Goal: Information Seeking & Learning: Learn about a topic

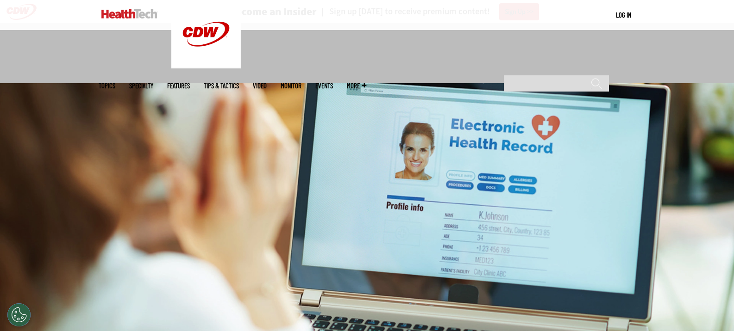
scroll to position [278, 0]
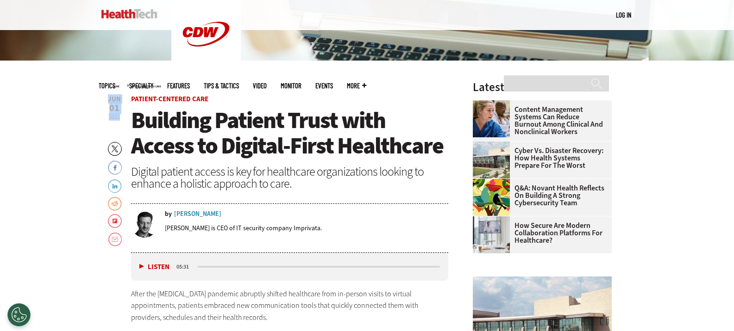
drag, startPoint x: 109, startPoint y: 98, endPoint x: 120, endPoint y: 116, distance: 21.6
click at [120, 116] on span "[DATE]" at bounding box center [114, 108] width 13 height 24
copy span "[DATE]"
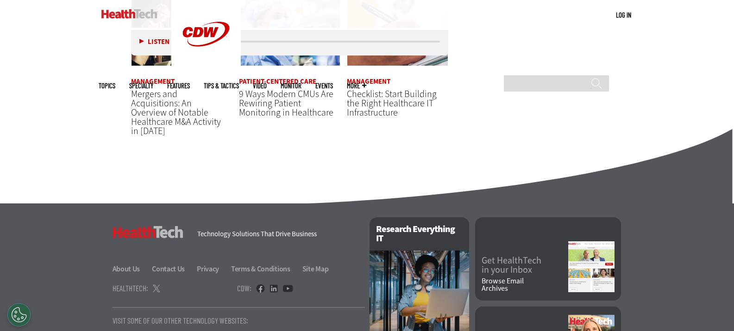
scroll to position [1829, 0]
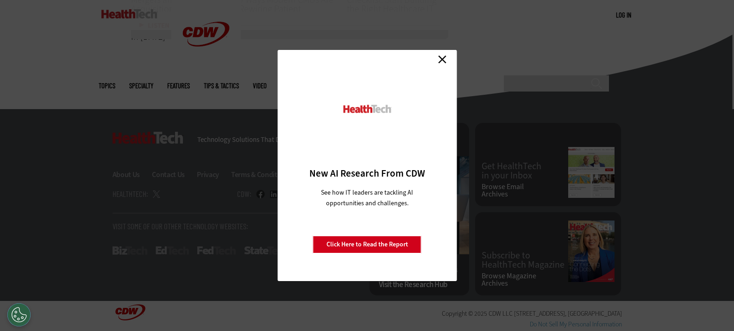
click at [444, 57] on link "Close" at bounding box center [442, 59] width 14 height 14
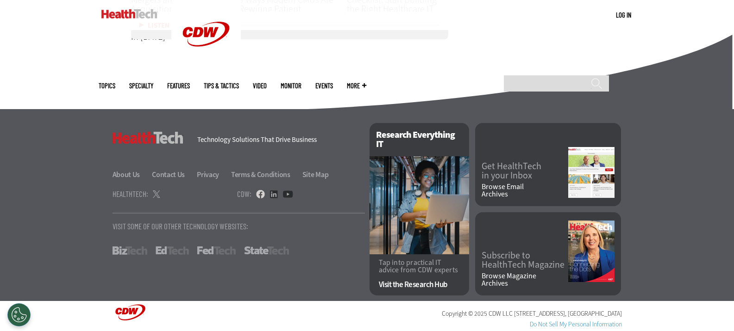
click at [261, 196] on link at bounding box center [260, 194] width 9 height 8
click at [274, 194] on link at bounding box center [273, 194] width 8 height 8
click at [125, 175] on link "About Us" at bounding box center [131, 175] width 38 height 10
click at [130, 175] on link "About Us" at bounding box center [131, 175] width 38 height 10
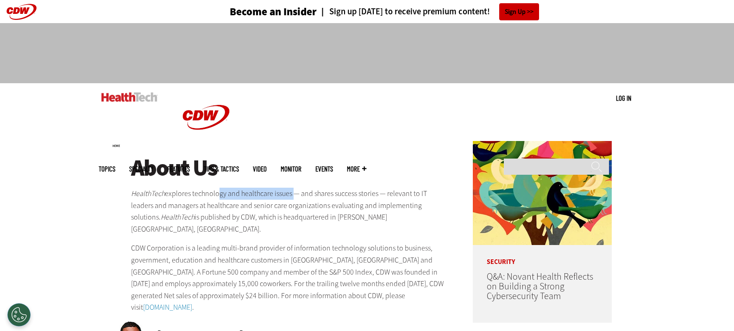
drag, startPoint x: 0, startPoint y: 0, endPoint x: 293, endPoint y: 195, distance: 351.5
click at [293, 195] on p "HealthTech explores technology and healthcare issues — and shares success stori…" at bounding box center [290, 211] width 318 height 47
click at [341, 200] on p "HealthTech explores technology and healthcare issues — and shares success stori…" at bounding box center [290, 211] width 318 height 47
